Goal: Task Accomplishment & Management: Complete application form

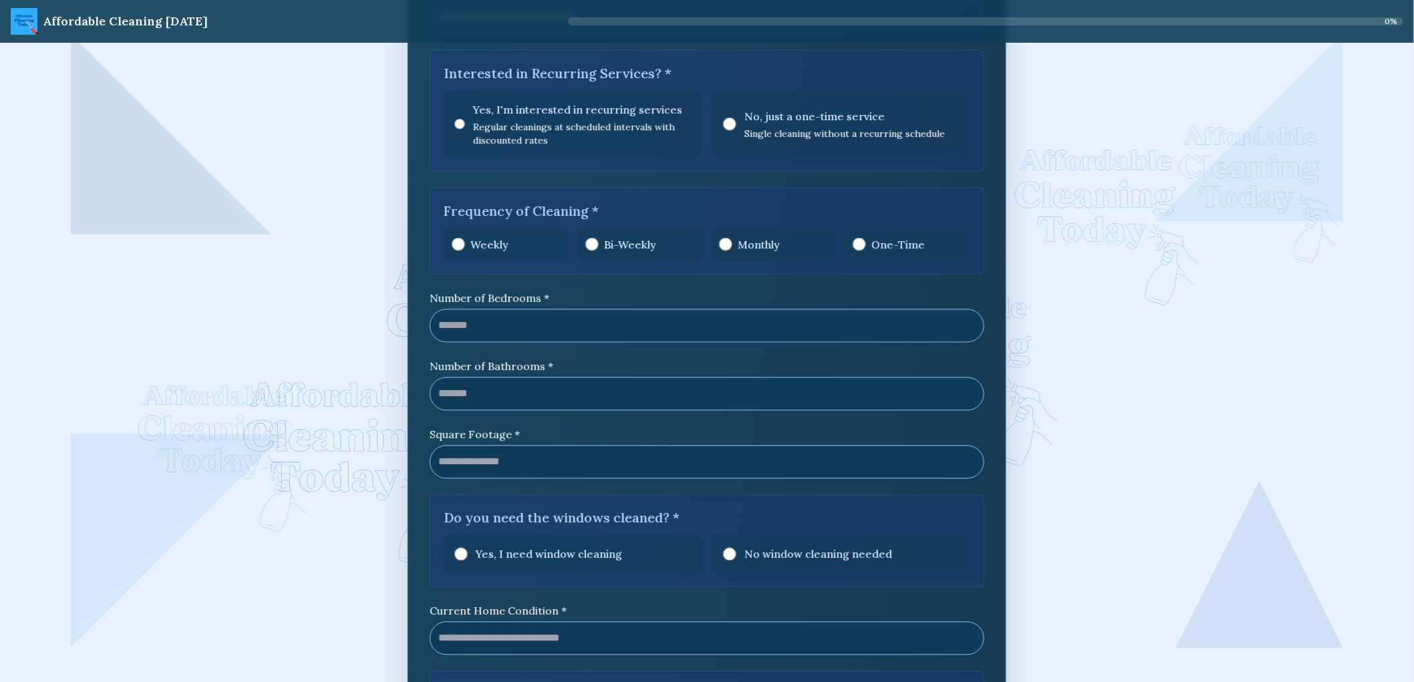
scroll to position [1039, 0]
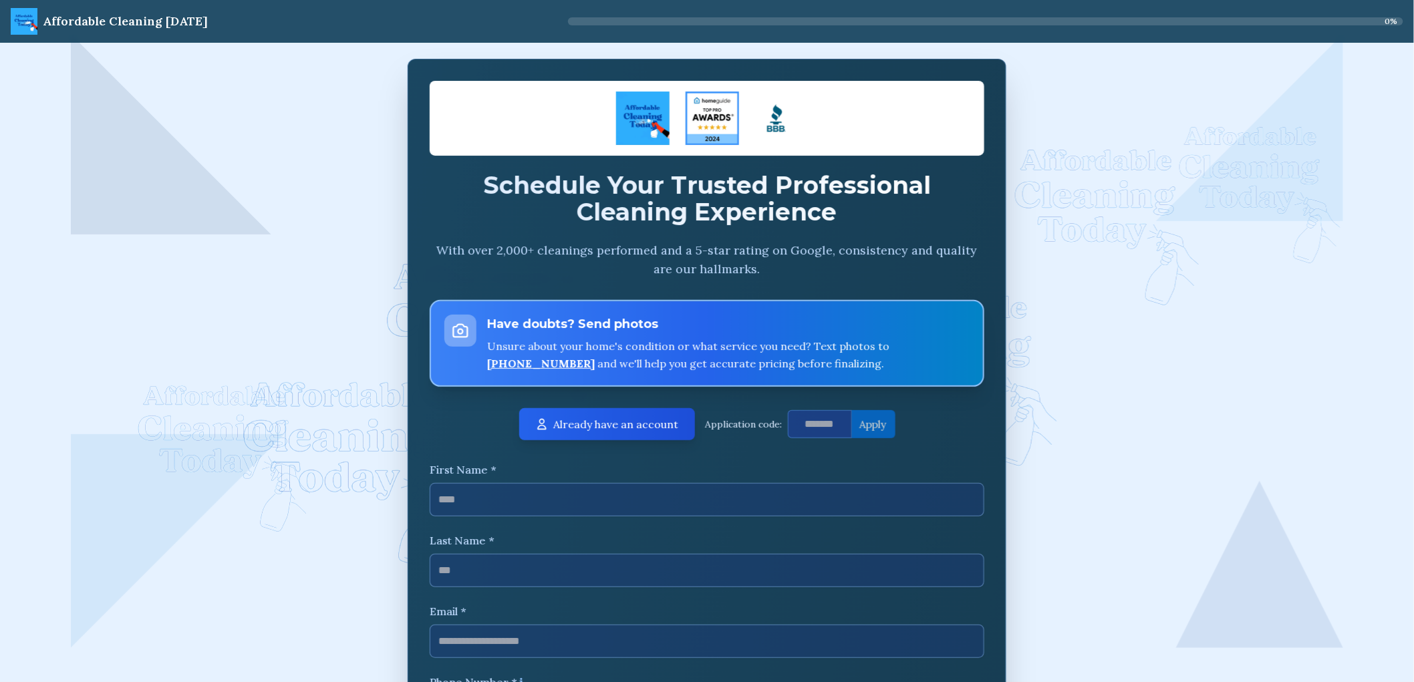
scroll to position [0, 0]
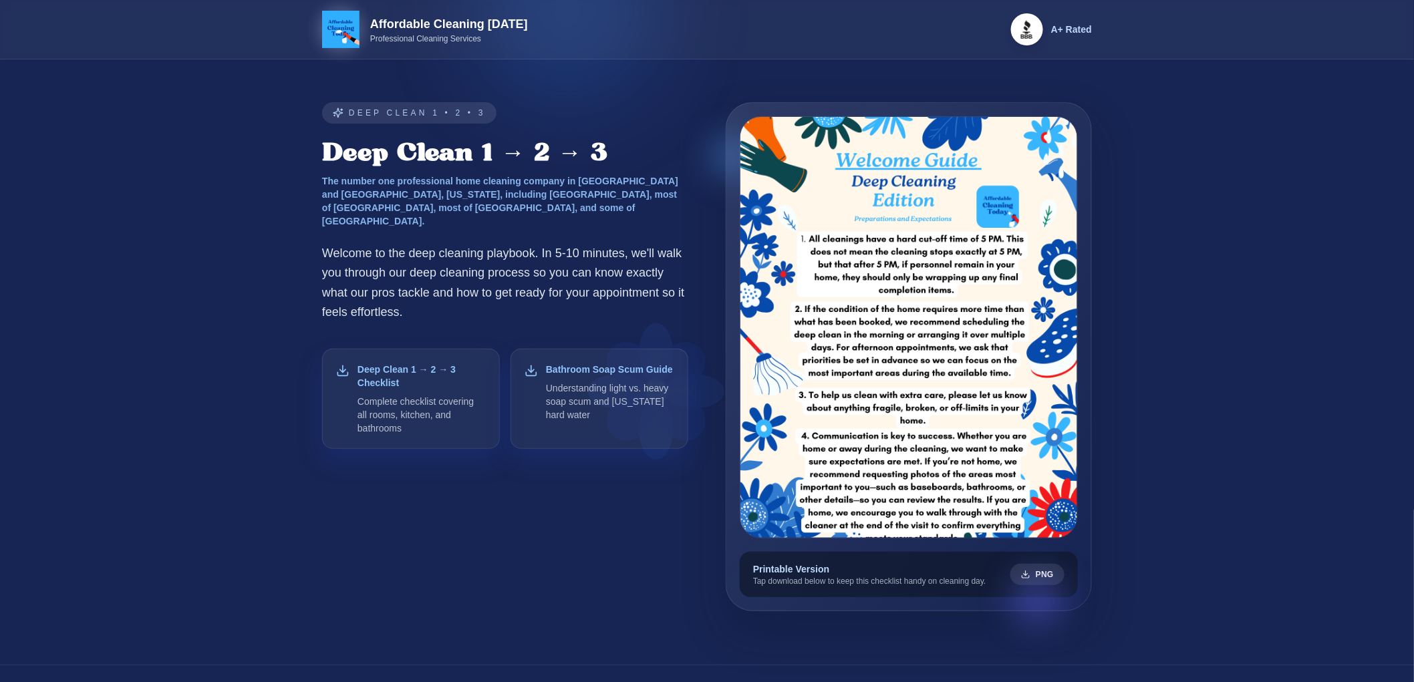
click at [128, 100] on section "Deep Clean 1 • 2 • 3 Deep Clean 1 → 2 → 3 The number one professional home clea…" at bounding box center [707, 361] width 1414 height 605
